Goal: Transaction & Acquisition: Book appointment/travel/reservation

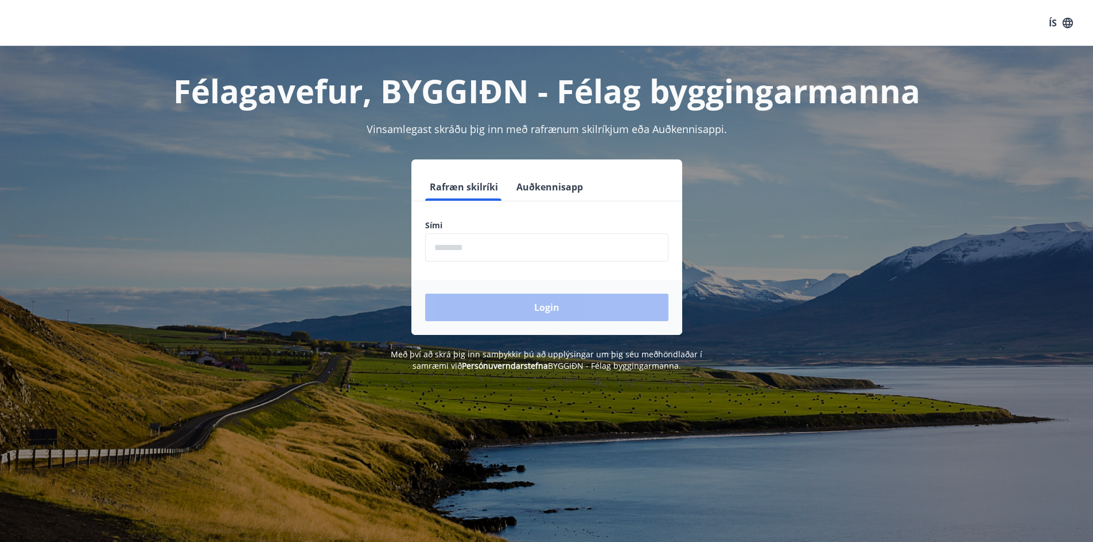
click at [473, 236] on input "phone" at bounding box center [546, 248] width 243 height 28
type input "********"
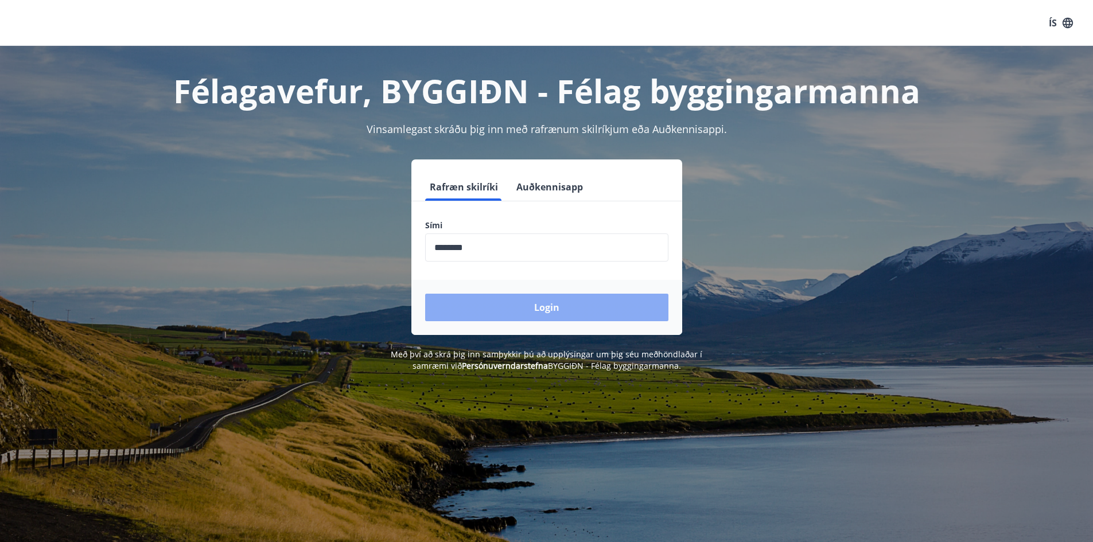
click at [530, 298] on button "Login" at bounding box center [546, 308] width 243 height 28
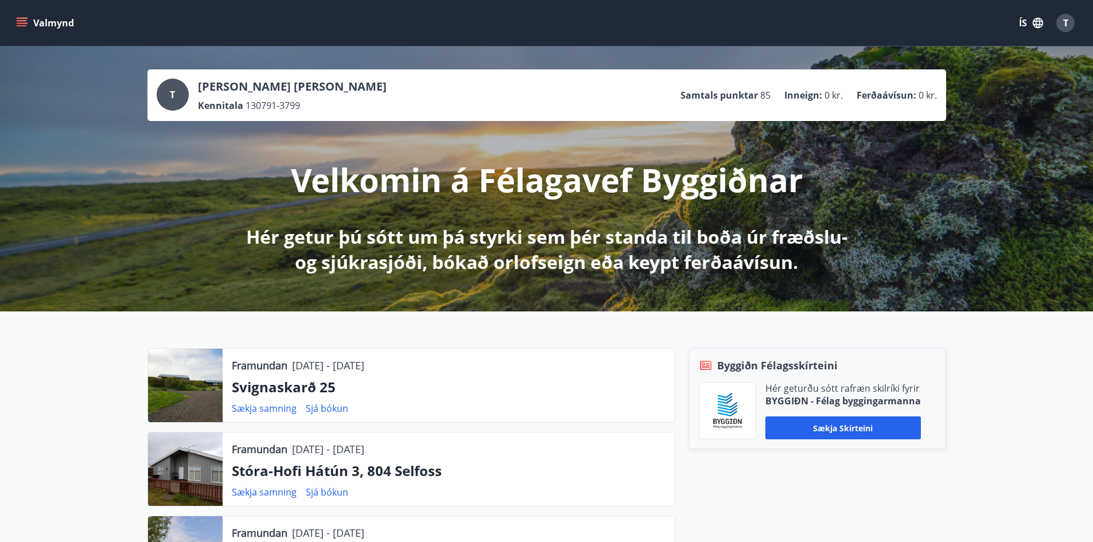
click at [33, 14] on button "Valmynd" at bounding box center [46, 23] width 65 height 21
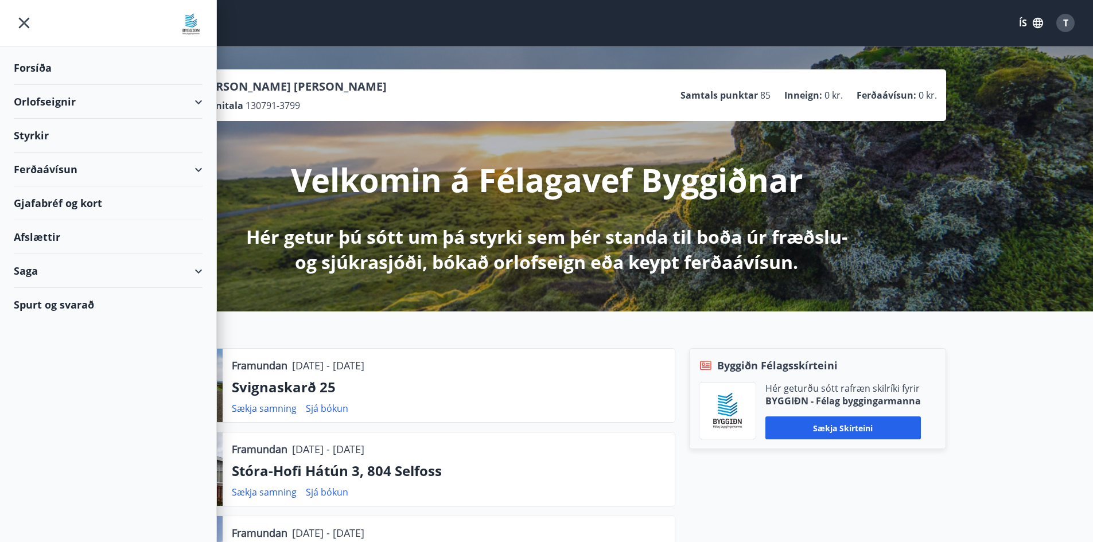
click at [42, 104] on div "Orlofseignir" at bounding box center [108, 102] width 189 height 34
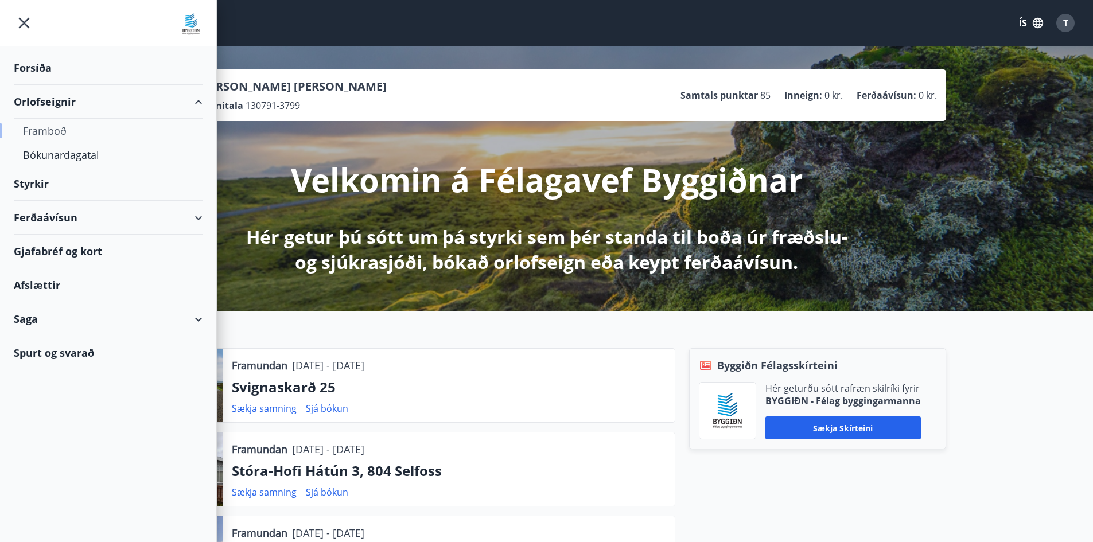
click at [54, 130] on div "Framboð" at bounding box center [108, 131] width 170 height 24
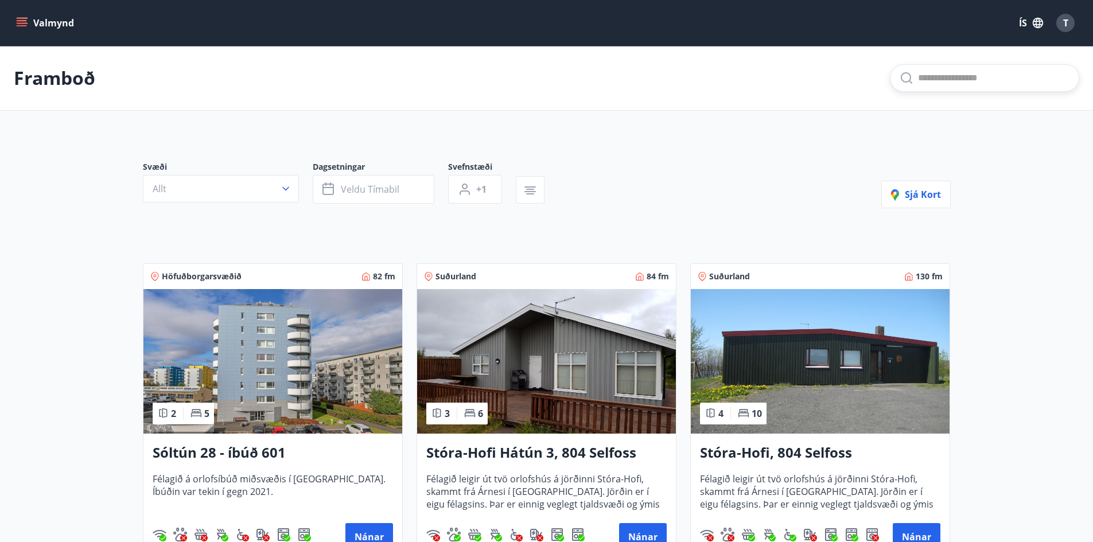
click at [947, 82] on input "text" at bounding box center [993, 78] width 151 height 18
click at [970, 116] on span "Skógarmelar 3" at bounding box center [984, 115] width 171 height 14
type input "**********"
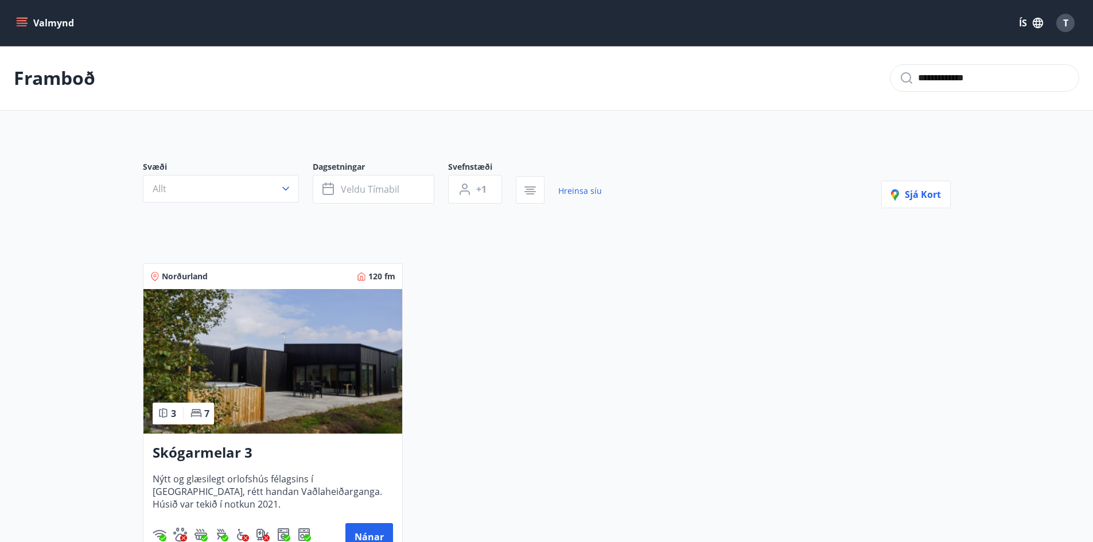
click at [320, 467] on div "Skógarmelar 3 Nýtt og glæsilegt orlofshús félagsins í Fnjóskadal, rétt handan V…" at bounding box center [272, 497] width 259 height 126
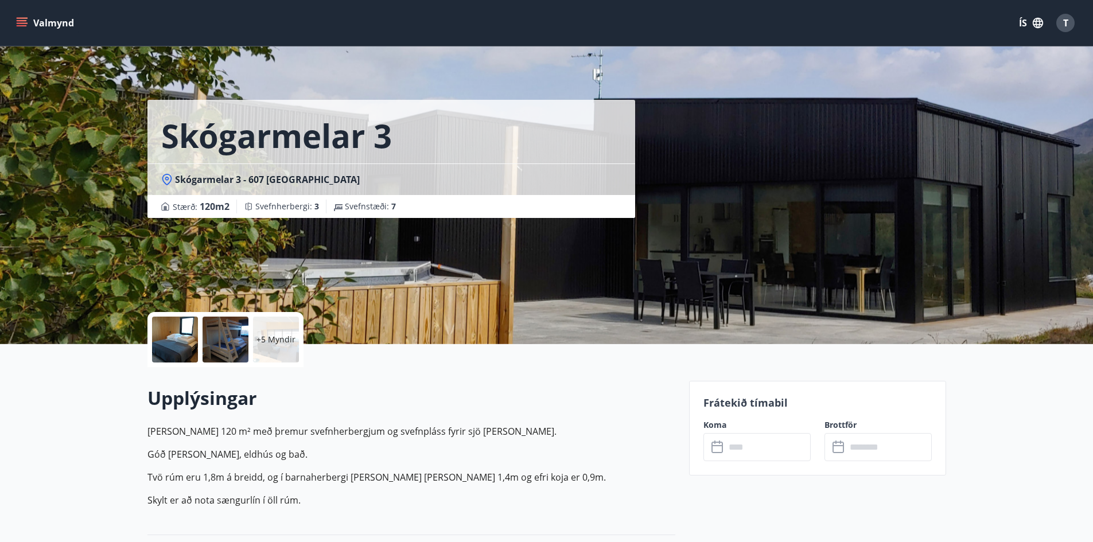
click at [726, 439] on input "text" at bounding box center [768, 447] width 86 height 28
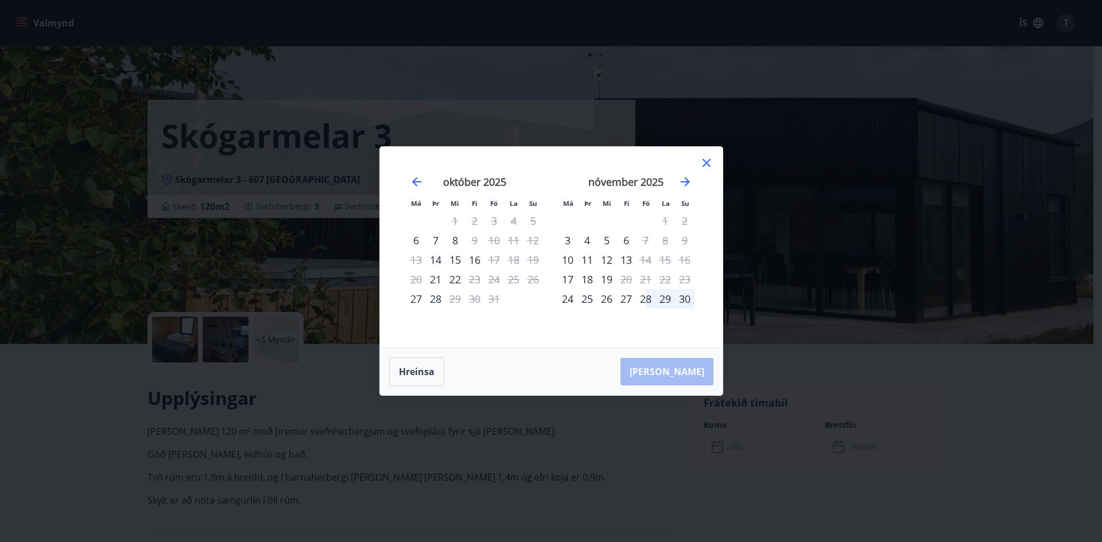
click at [436, 261] on div "14" at bounding box center [436, 260] width 20 height 20
click at [457, 260] on div "15" at bounding box center [455, 260] width 20 height 20
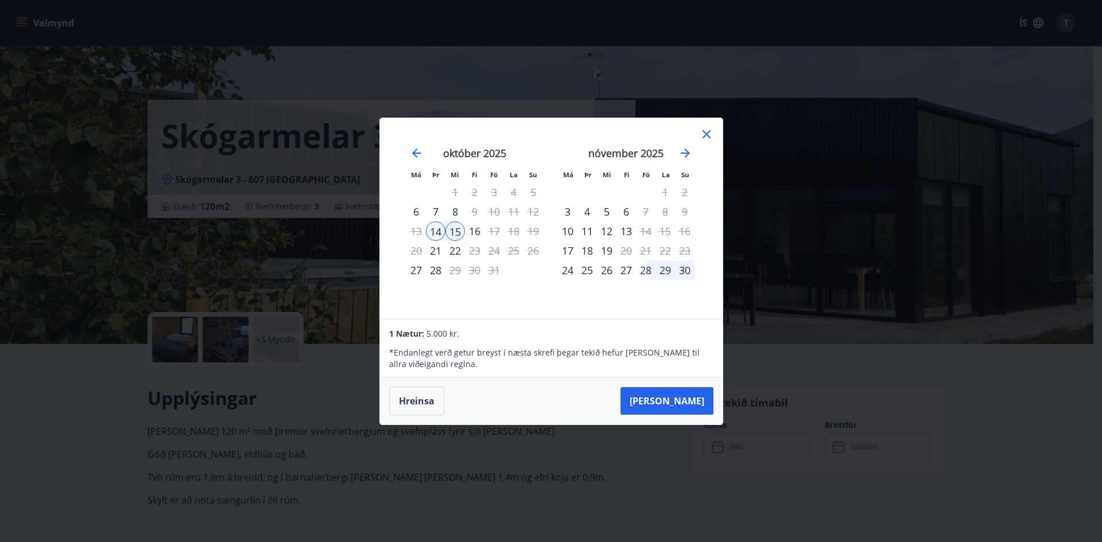
click at [477, 235] on div "16" at bounding box center [475, 232] width 20 height 20
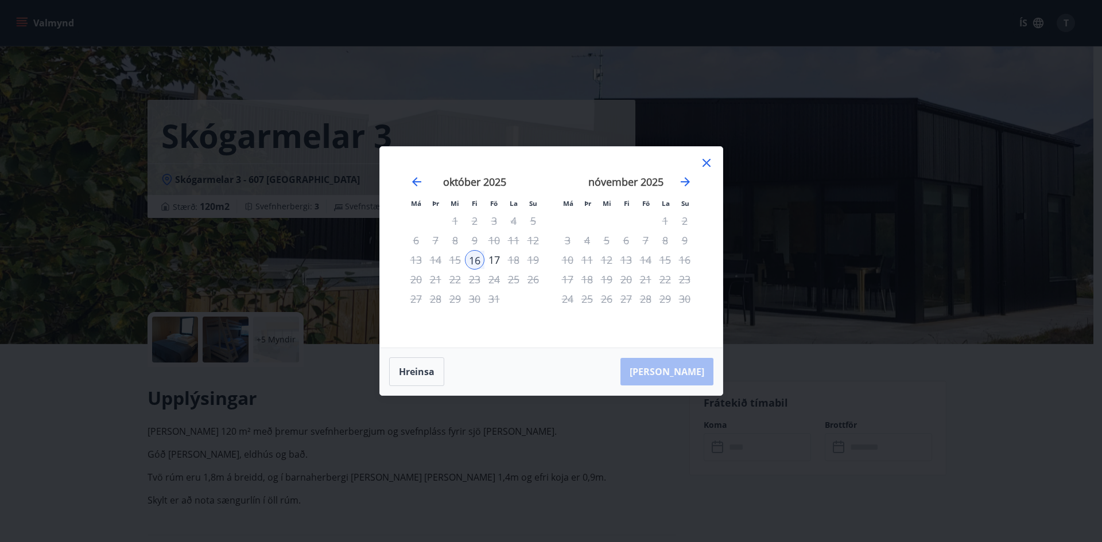
click at [440, 259] on div "14" at bounding box center [436, 260] width 20 height 20
click at [461, 261] on div "15" at bounding box center [455, 260] width 20 height 20
click at [466, 262] on div "16" at bounding box center [475, 260] width 20 height 20
click at [475, 261] on div "16" at bounding box center [475, 260] width 20 height 20
click at [407, 372] on button "Hreinsa" at bounding box center [416, 372] width 55 height 29
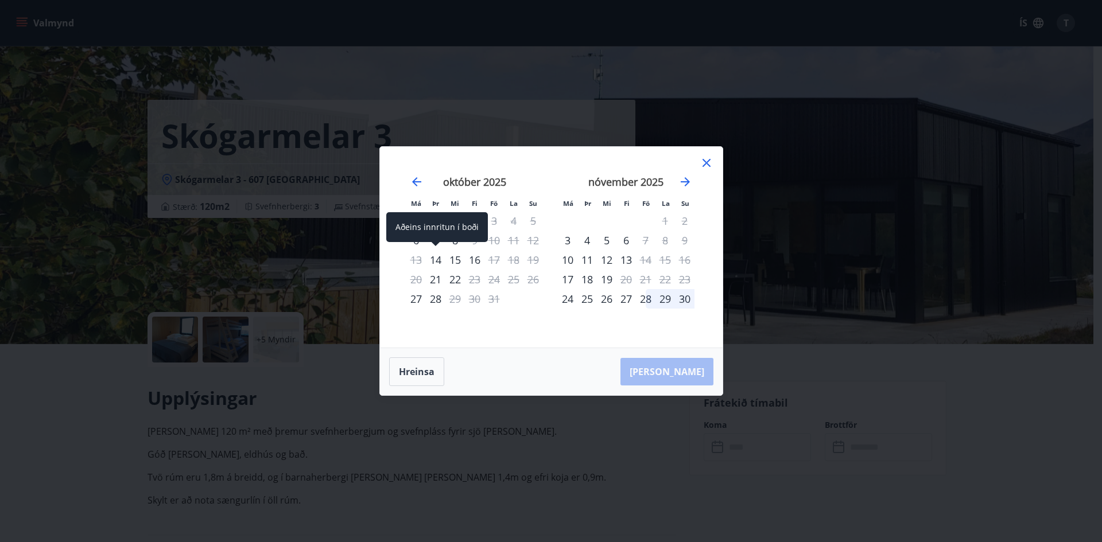
click at [437, 257] on div "14" at bounding box center [436, 260] width 20 height 20
click at [472, 259] on div "16" at bounding box center [475, 260] width 20 height 20
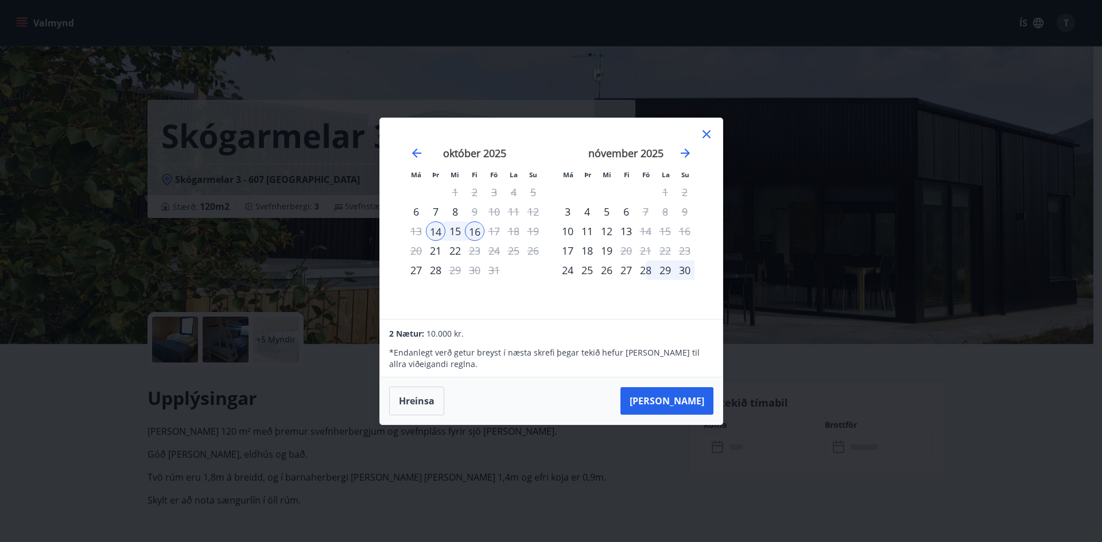
drag, startPoint x: 679, startPoint y: 406, endPoint x: 682, endPoint y: 397, distance: 9.8
click at [679, 404] on button "[PERSON_NAME]" at bounding box center [666, 401] width 93 height 28
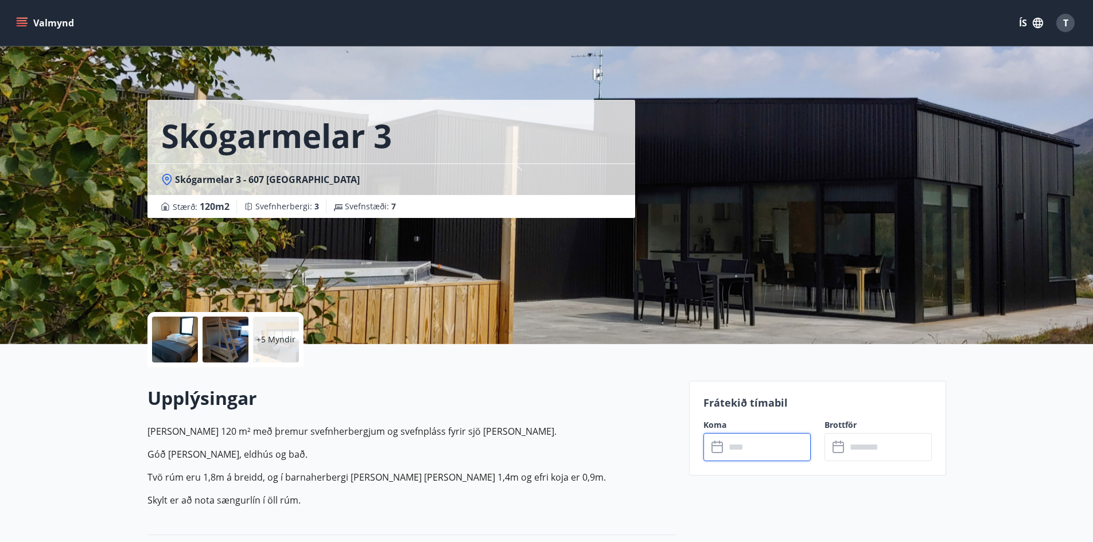
type input "******"
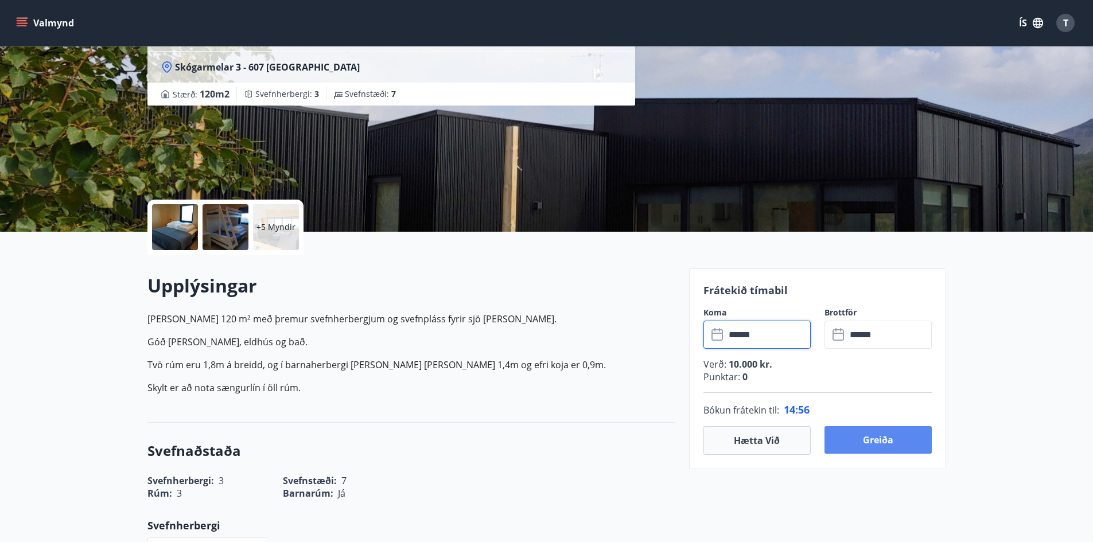
scroll to position [115, 0]
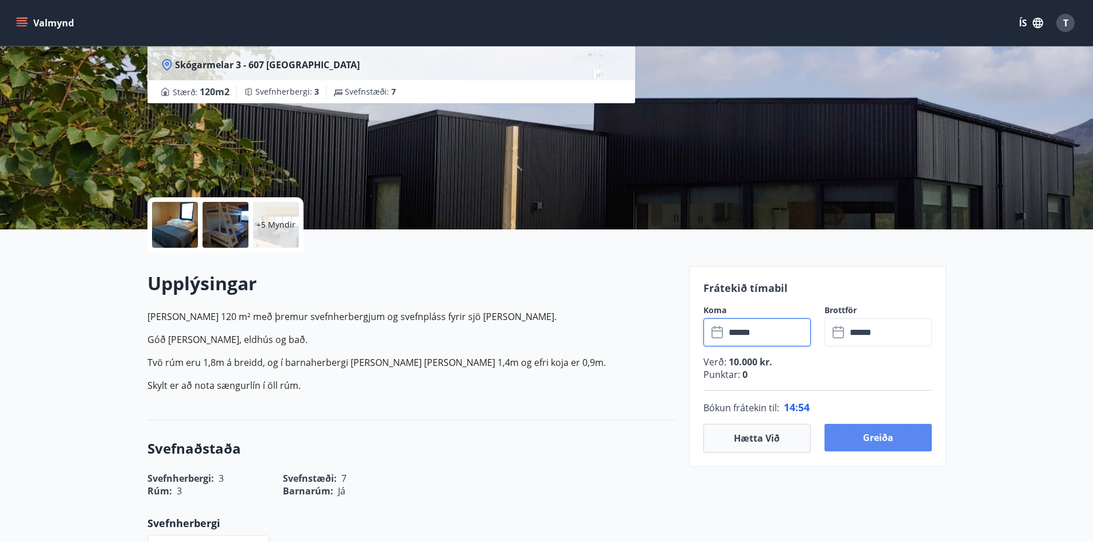
click at [844, 438] on button "Greiða" at bounding box center [878, 438] width 107 height 28
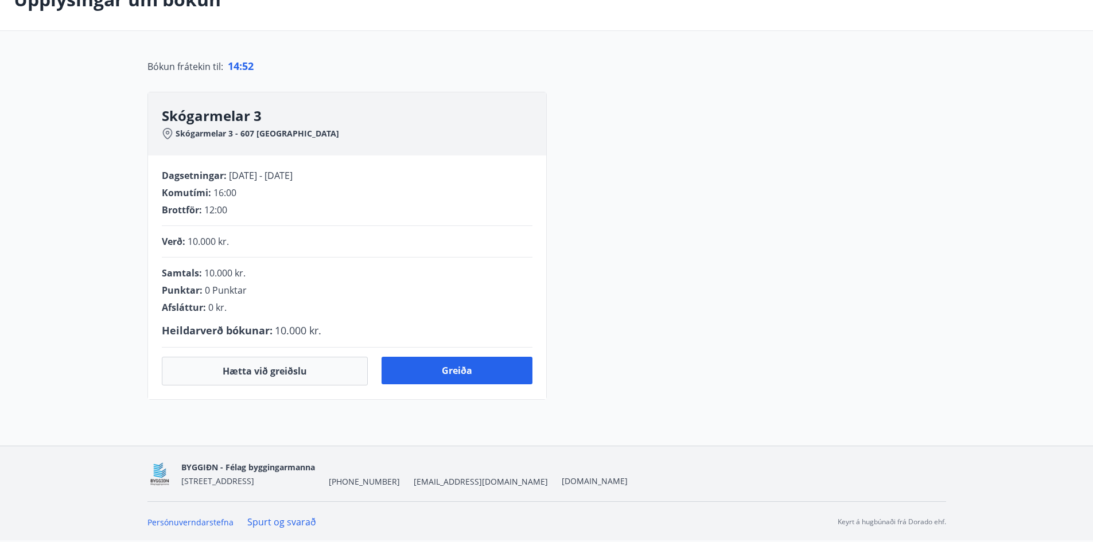
scroll to position [115, 0]
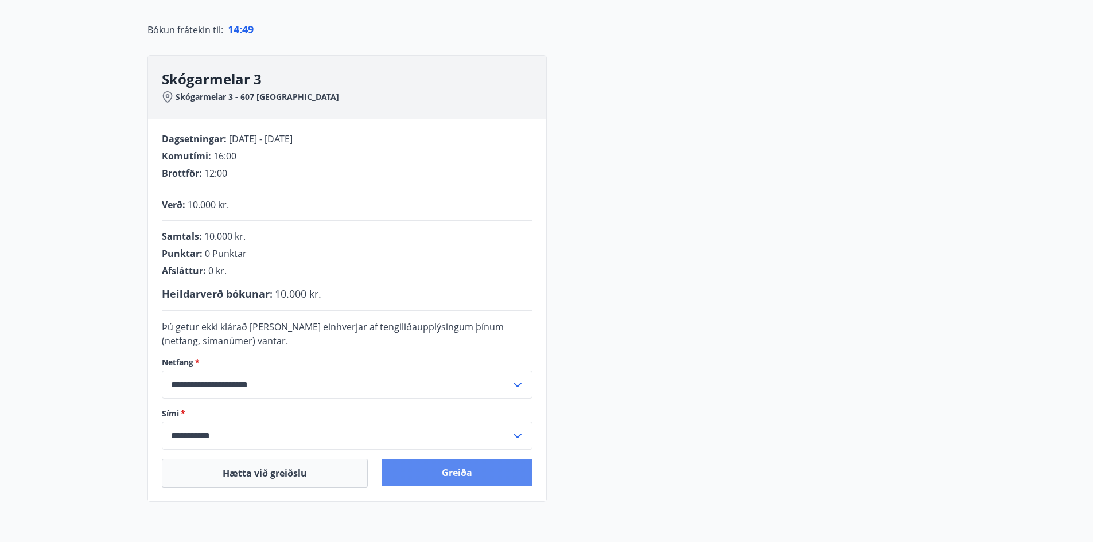
click at [439, 469] on button "Greiða" at bounding box center [457, 473] width 151 height 28
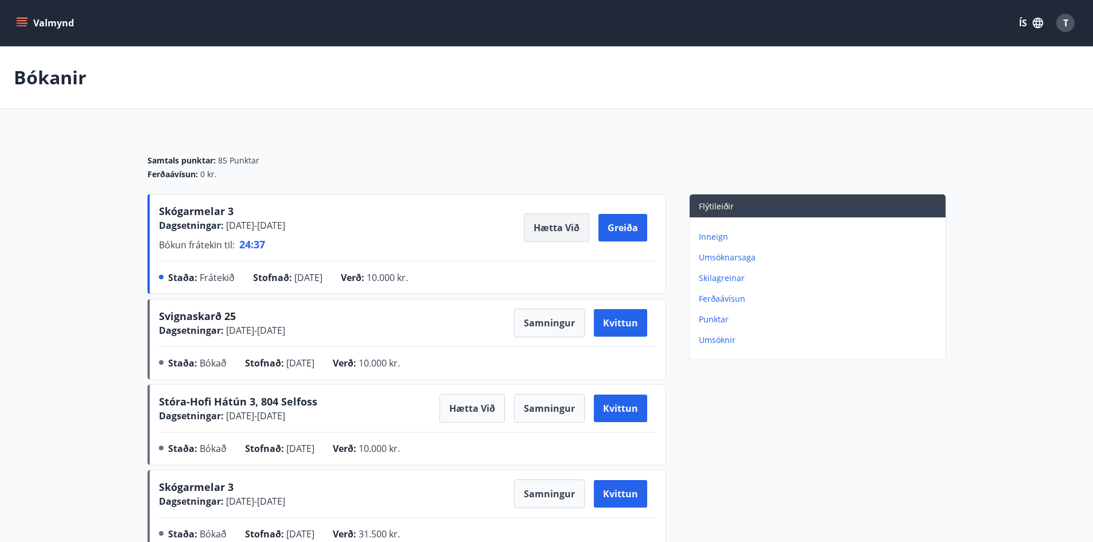
click at [565, 234] on button "Hætta við" at bounding box center [556, 227] width 65 height 29
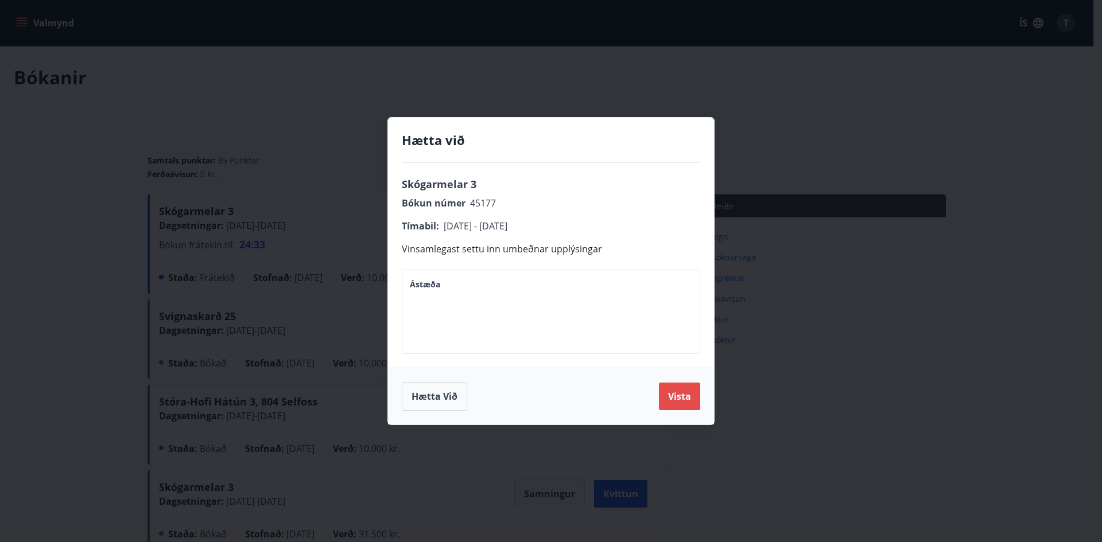
click at [672, 388] on button "Vista" at bounding box center [679, 397] width 41 height 28
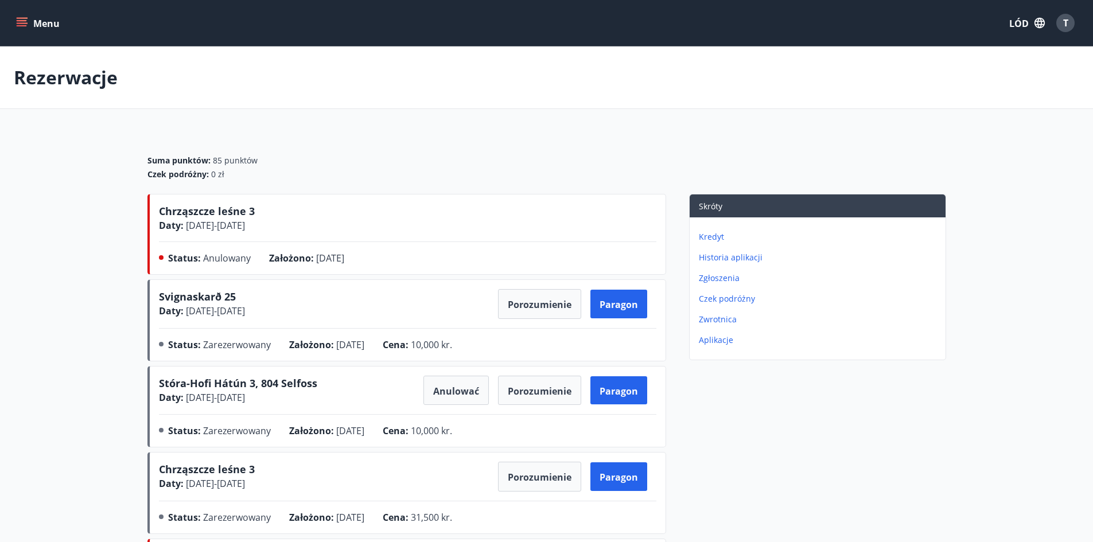
click at [121, 200] on main "Rezerwacje Suma punktów : 85 punktów Czek podróżny : 0 zł Chrząszcze leśne 3 Da…" at bounding box center [546, 421] width 1093 height 751
click at [257, 256] on div "Status : Anulowany" at bounding box center [218, 260] width 101 height 18
drag, startPoint x: 376, startPoint y: 262, endPoint x: 292, endPoint y: 260, distance: 84.4
click at [292, 260] on div "Założono : 06.10.2025" at bounding box center [316, 260] width 94 height 18
click at [398, 249] on div "Chrząszcze leśne 3 Daty : 14.10.2025 - 16.10.2025 Status : Anulowany Założono :…" at bounding box center [408, 237] width 498 height 66
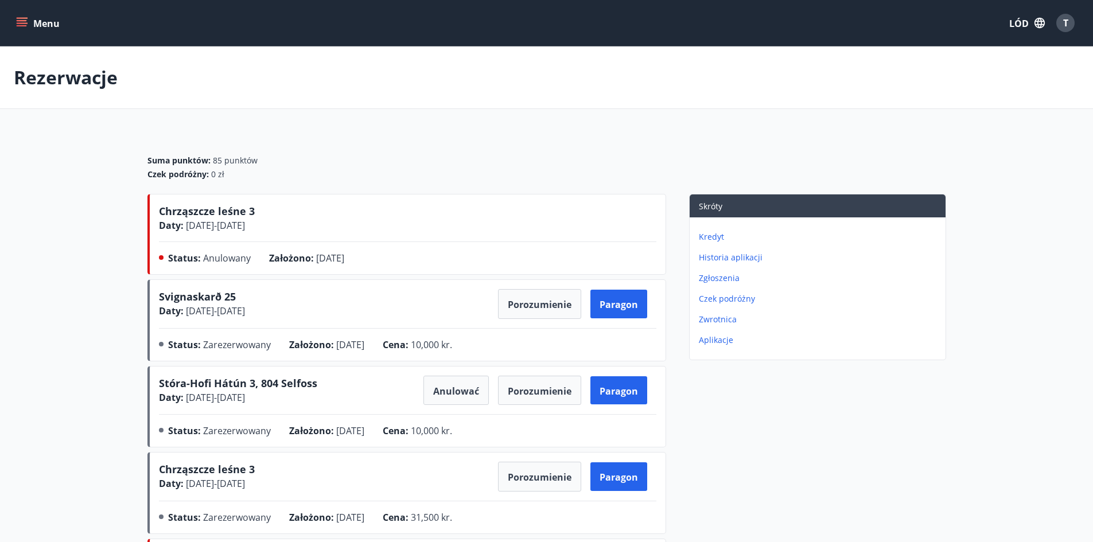
click at [416, 296] on div "Svignaskarð 25 Daty : 07.10.2025 - 09.10.2025 Porozumienie Paragon" at bounding box center [408, 304] width 498 height 30
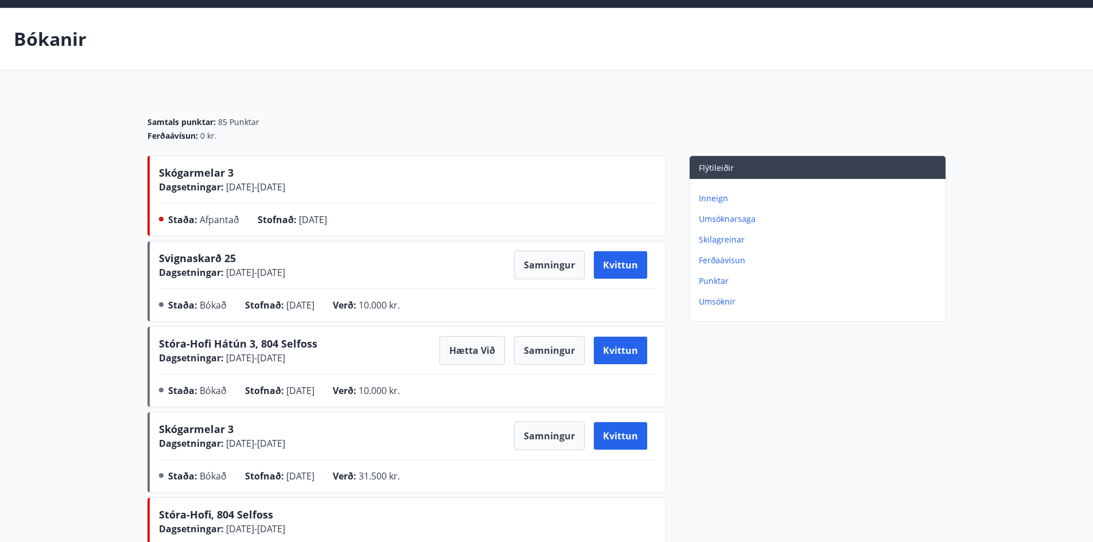
scroll to position [57, 0]
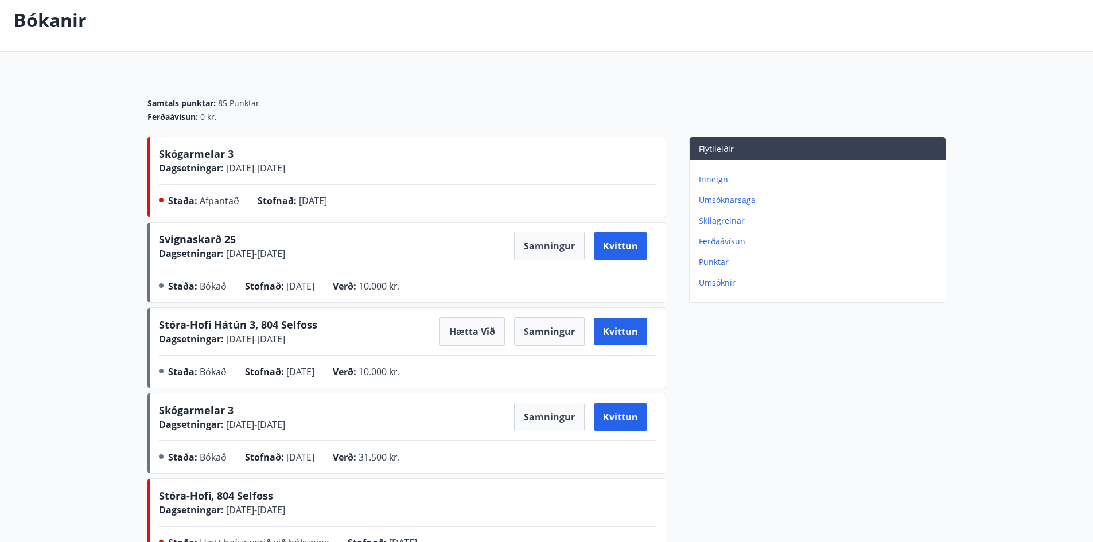
drag, startPoint x: 342, startPoint y: 425, endPoint x: 153, endPoint y: 398, distance: 191.3
click at [153, 398] on div "Skógarmelar 3 Dagsetningar : 09.10.2025 - 14.10.2025 Samningur Kvittun Staða : …" at bounding box center [406, 433] width 519 height 81
click at [354, 414] on div "Skógarmelar 3 Dagsetningar : 09.10.2025 - 14.10.2025 Samningur Kvittun" at bounding box center [408, 417] width 498 height 29
drag, startPoint x: 358, startPoint y: 431, endPoint x: 146, endPoint y: 406, distance: 213.2
click at [146, 406] on div "Samtals punktar : 85 Punktar Ferðaávísun : 0 kr. Skógarmelar 3 Dagsetningar : 1…" at bounding box center [547, 405] width 826 height 661
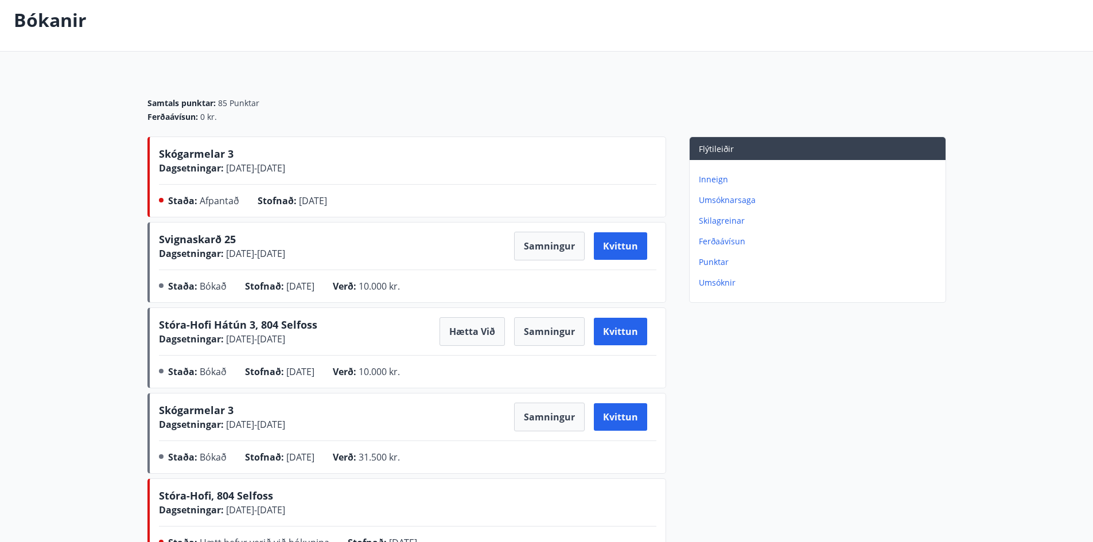
click at [376, 412] on div "Skógarmelar 3 Dagsetningar : 09.10.2025 - 14.10.2025 Samningur Kvittun" at bounding box center [408, 417] width 498 height 29
drag, startPoint x: 306, startPoint y: 417, endPoint x: 154, endPoint y: 383, distance: 155.8
click at [154, 383] on div "Skógarmelar 3 Dagsetningar : 14.10.2025 - 16.10.2025 Staða : Afpantað Stofnað :…" at bounding box center [406, 436] width 519 height 599
click at [285, 405] on div "Skógarmelar 3 Dagsetningar : 09.10.2025 - 14.10.2025" at bounding box center [222, 417] width 126 height 29
drag, startPoint x: 333, startPoint y: 432, endPoint x: 165, endPoint y: 405, distance: 169.7
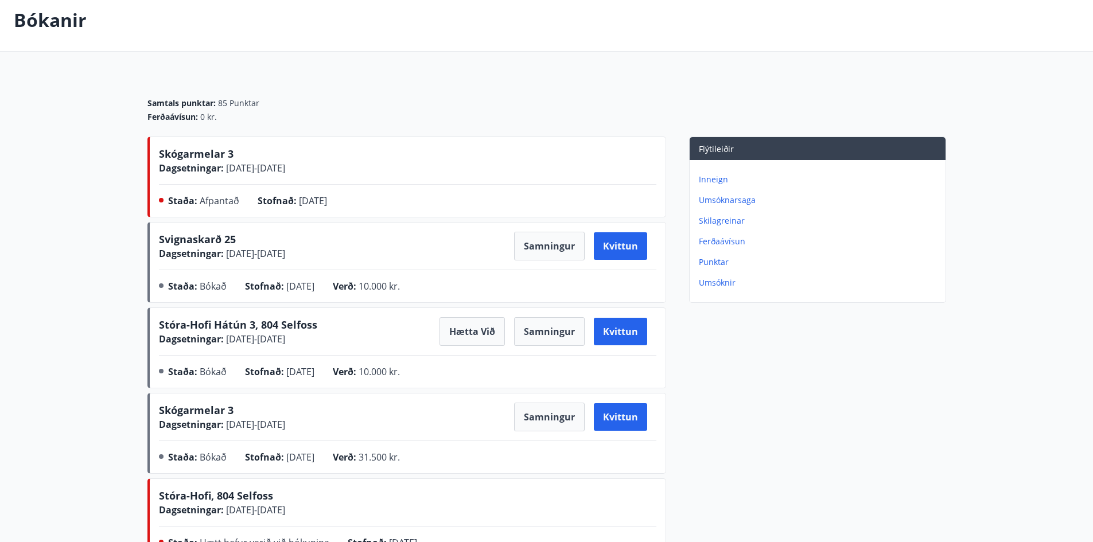
click at [165, 405] on div "Skógarmelar 3 Dagsetningar : 09.10.2025 - 14.10.2025 Samningur Kvittun" at bounding box center [408, 417] width 498 height 29
click at [383, 430] on div "Skógarmelar 3 Dagsetningar : 09.10.2025 - 14.10.2025 Samningur Kvittun" at bounding box center [408, 417] width 498 height 29
drag, startPoint x: 333, startPoint y: 424, endPoint x: 143, endPoint y: 393, distance: 192.5
click at [143, 393] on div "Samtals punktar : 85 Punktar Ferðaávísun : 0 kr. Skógarmelar 3 Dagsetningar : 1…" at bounding box center [547, 405] width 826 height 661
